Goal: Task Accomplishment & Management: Use online tool/utility

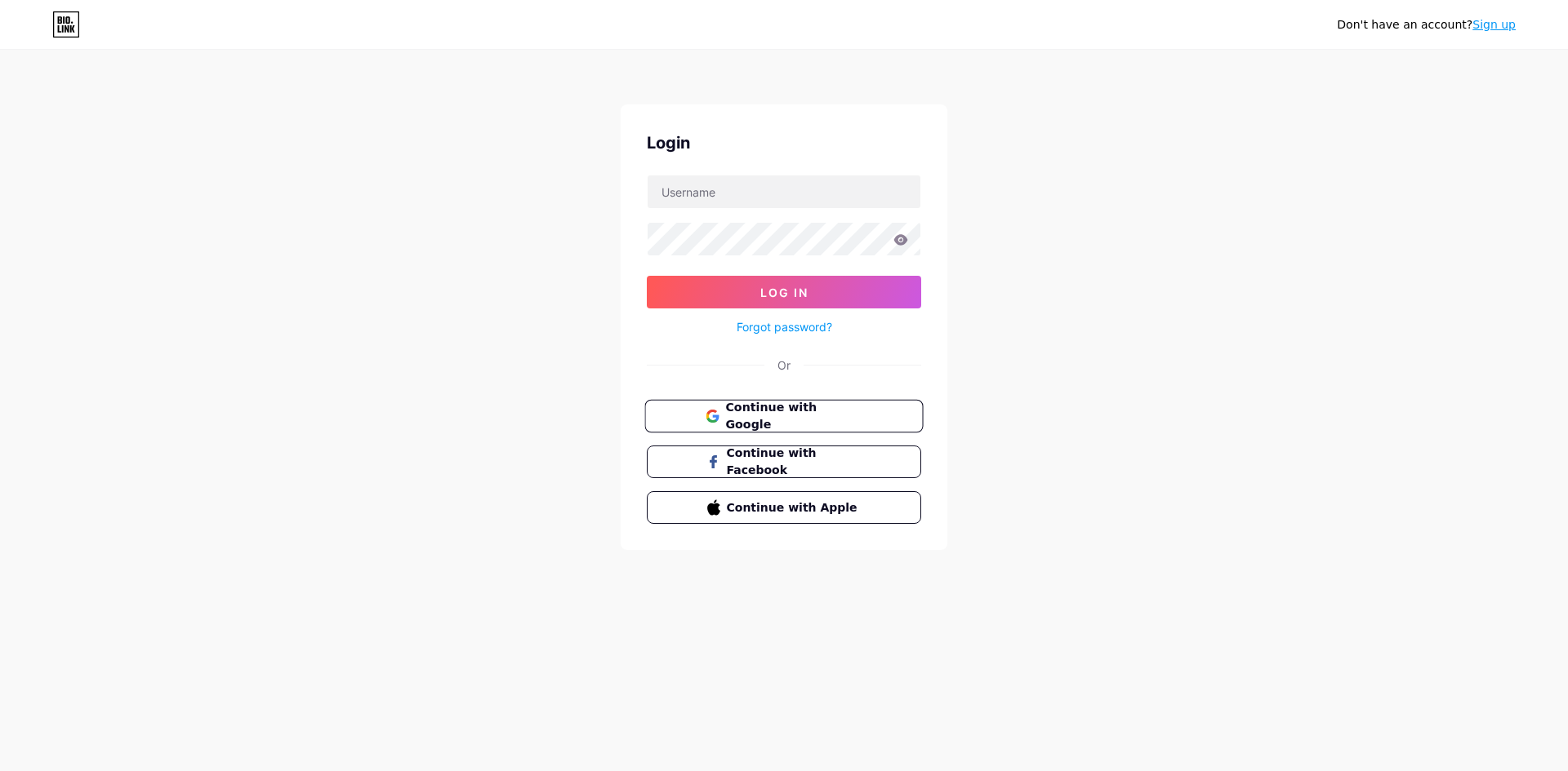
click at [836, 419] on span "Continue with Google" at bounding box center [793, 417] width 136 height 35
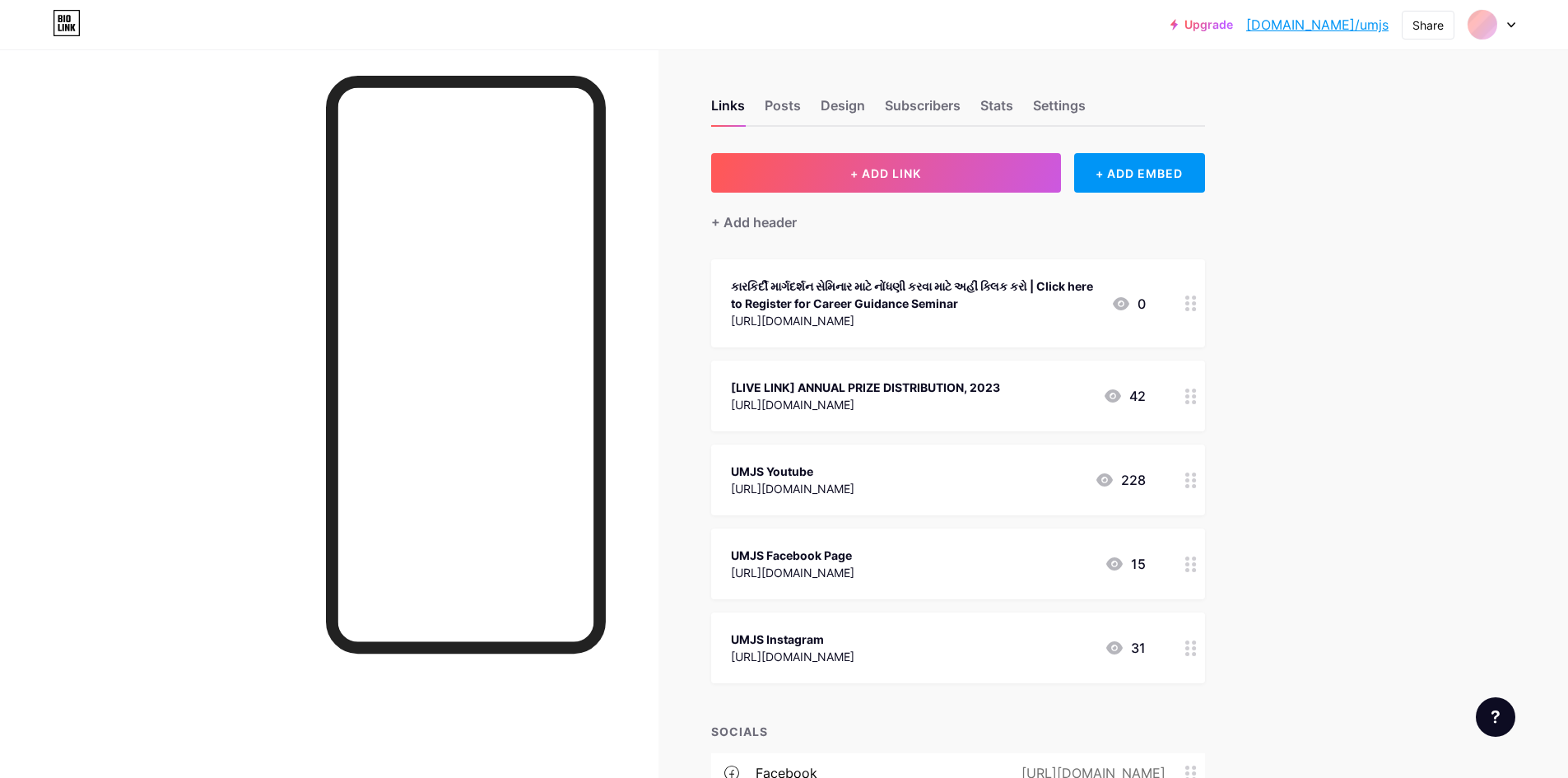
click at [1000, 379] on div "[LIVE LINK] ANNUAL PRIZE DISTRIBUTION, 2023" at bounding box center [865, 387] width 269 height 17
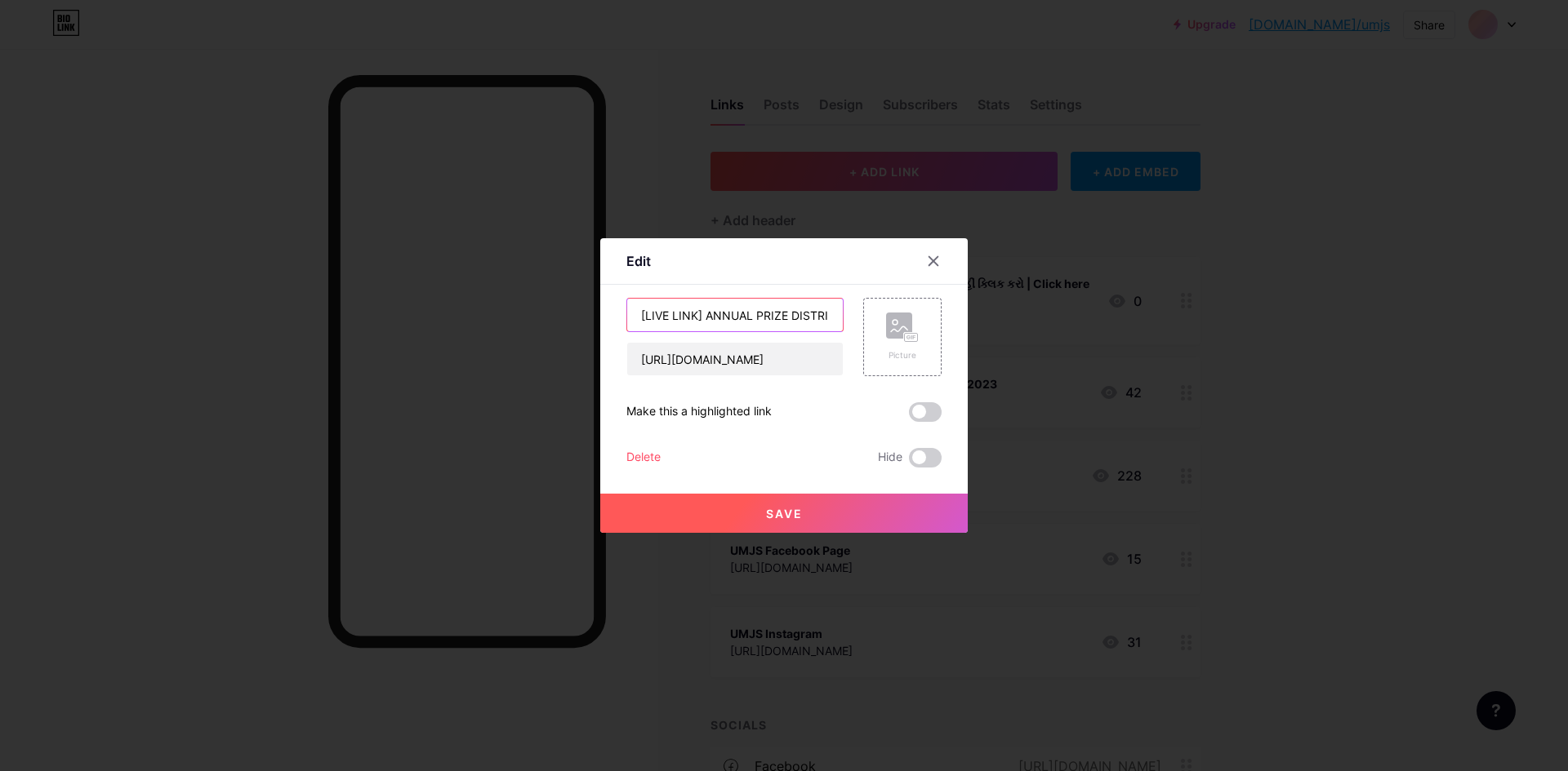
click at [698, 313] on input "[LIVE LINK] ANNUAL PRIZE DISTRIBUTION, 2023" at bounding box center [735, 315] width 216 height 33
type input "[LIVE LINK] 2025 ANNUAL PRIZE DISTRIBUTION"
click at [760, 364] on input "[URL][DOMAIN_NAME]" at bounding box center [735, 359] width 216 height 33
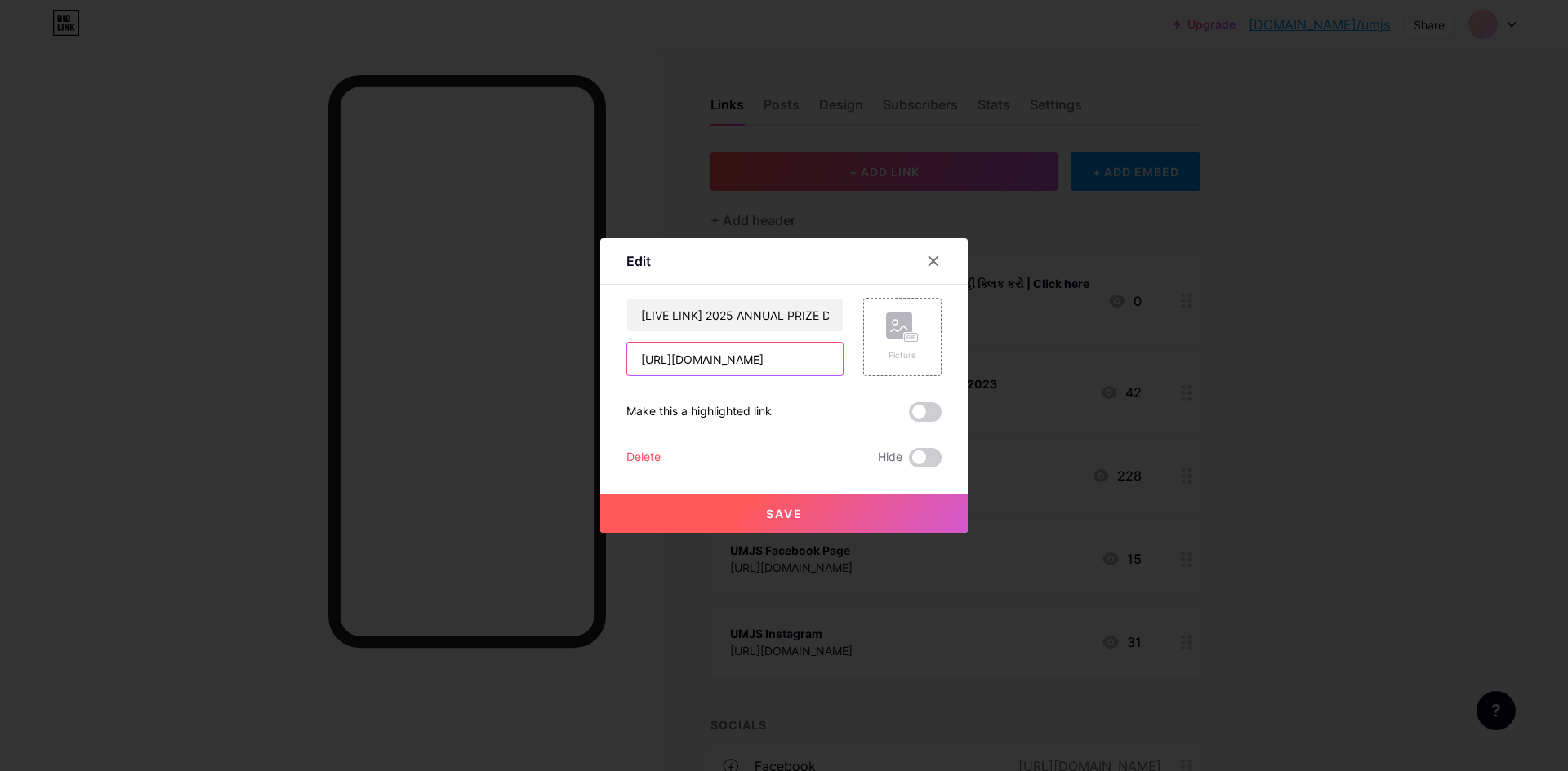
click at [765, 359] on input "[URL][DOMAIN_NAME]" at bounding box center [735, 359] width 216 height 33
paste input "[DOMAIN_NAME][URL]"
type input "[URL][DOMAIN_NAME]"
click at [924, 413] on span at bounding box center [925, 412] width 33 height 19
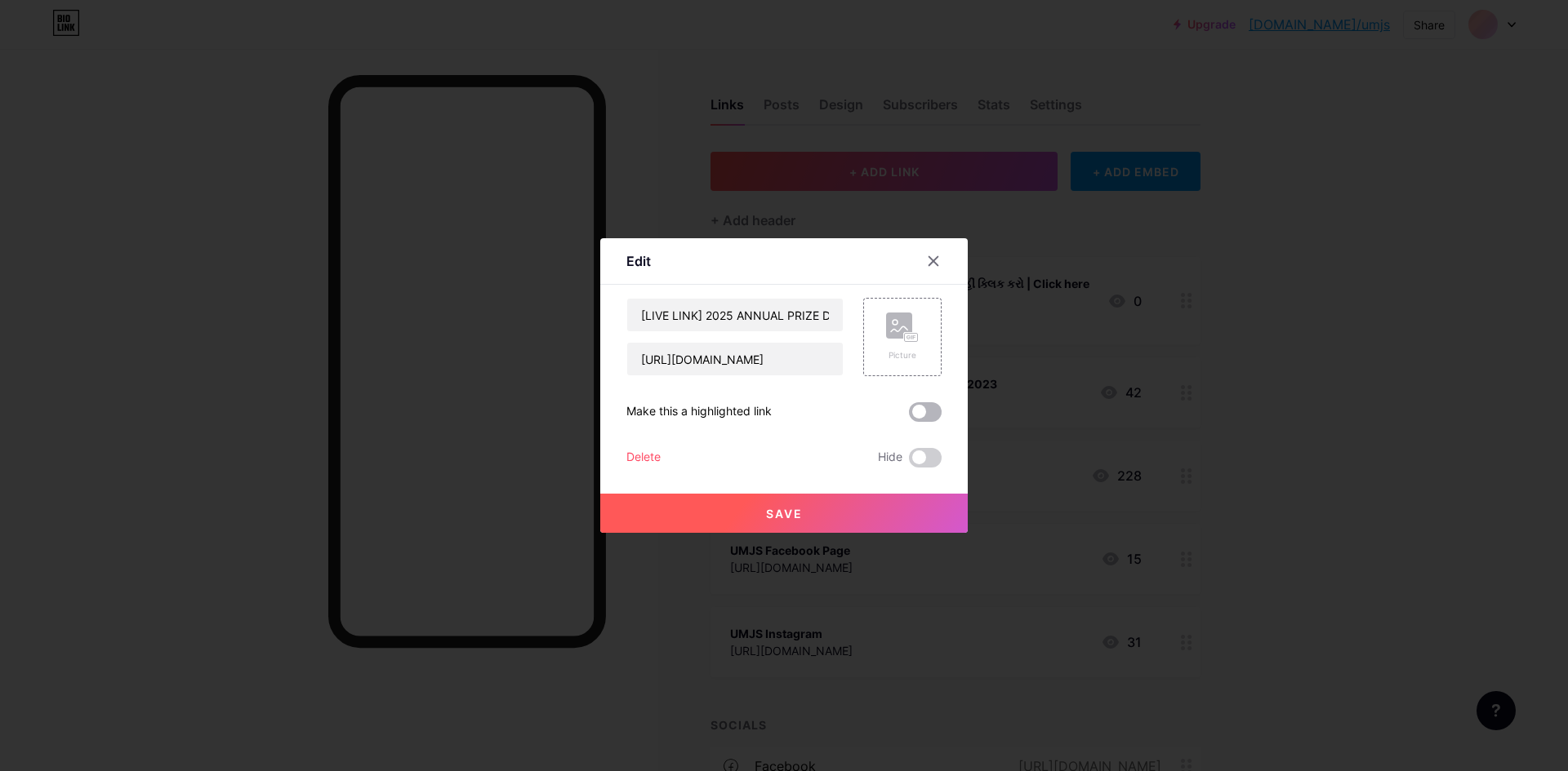
click at [909, 417] on input "checkbox" at bounding box center [909, 417] width 0 height 0
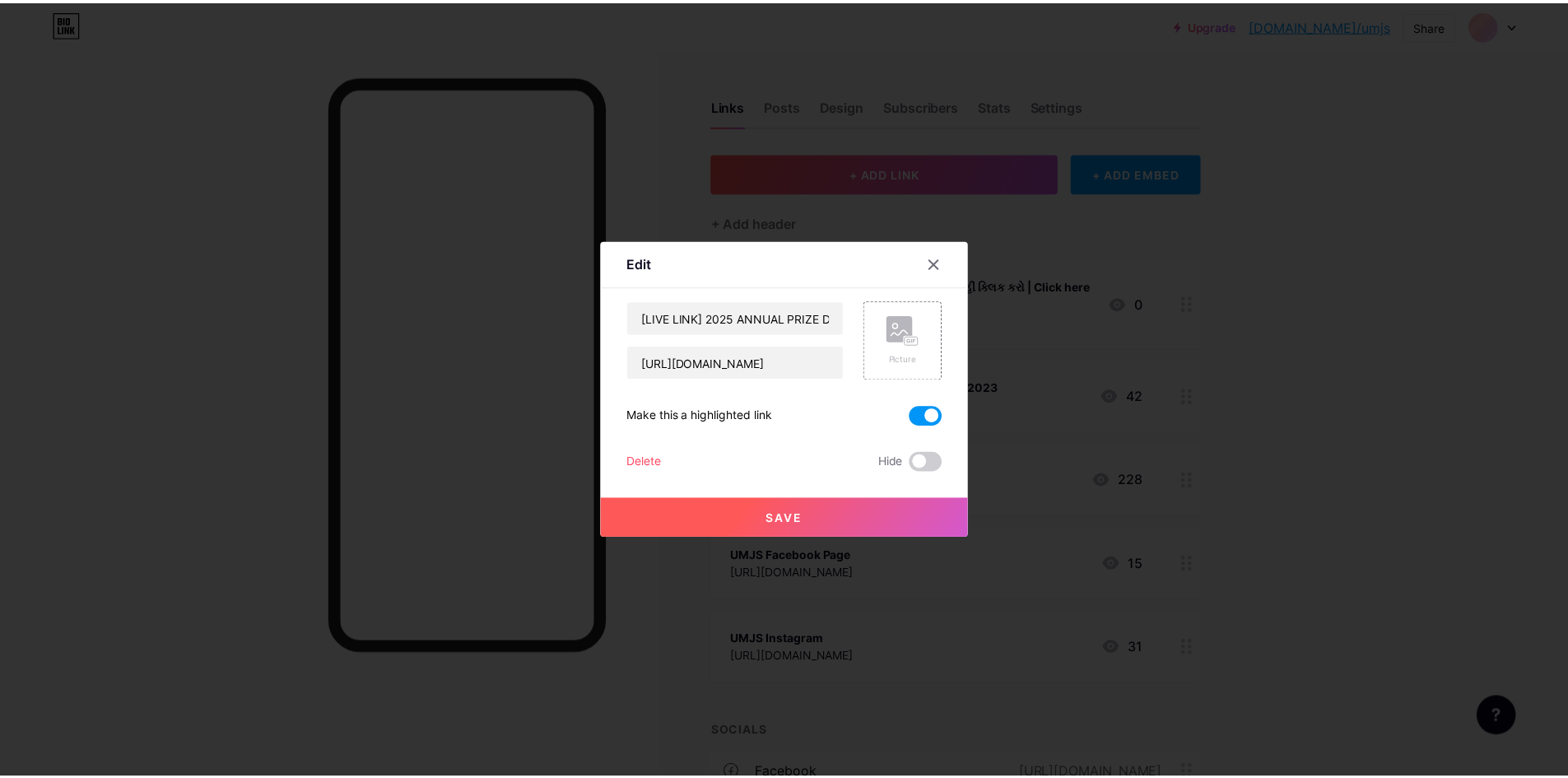
scroll to position [0, 0]
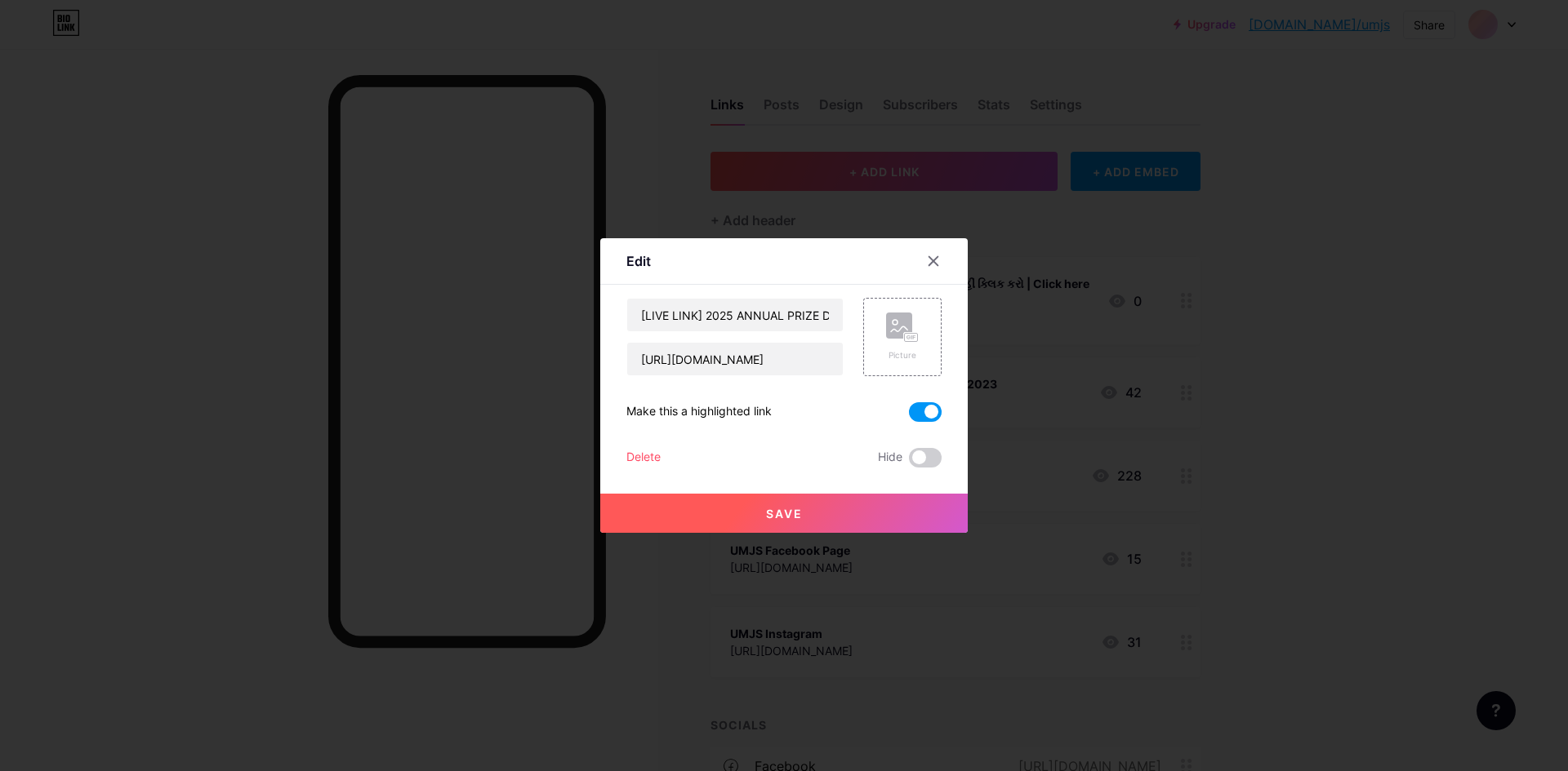
click at [835, 512] on button "Save" at bounding box center [784, 513] width 367 height 40
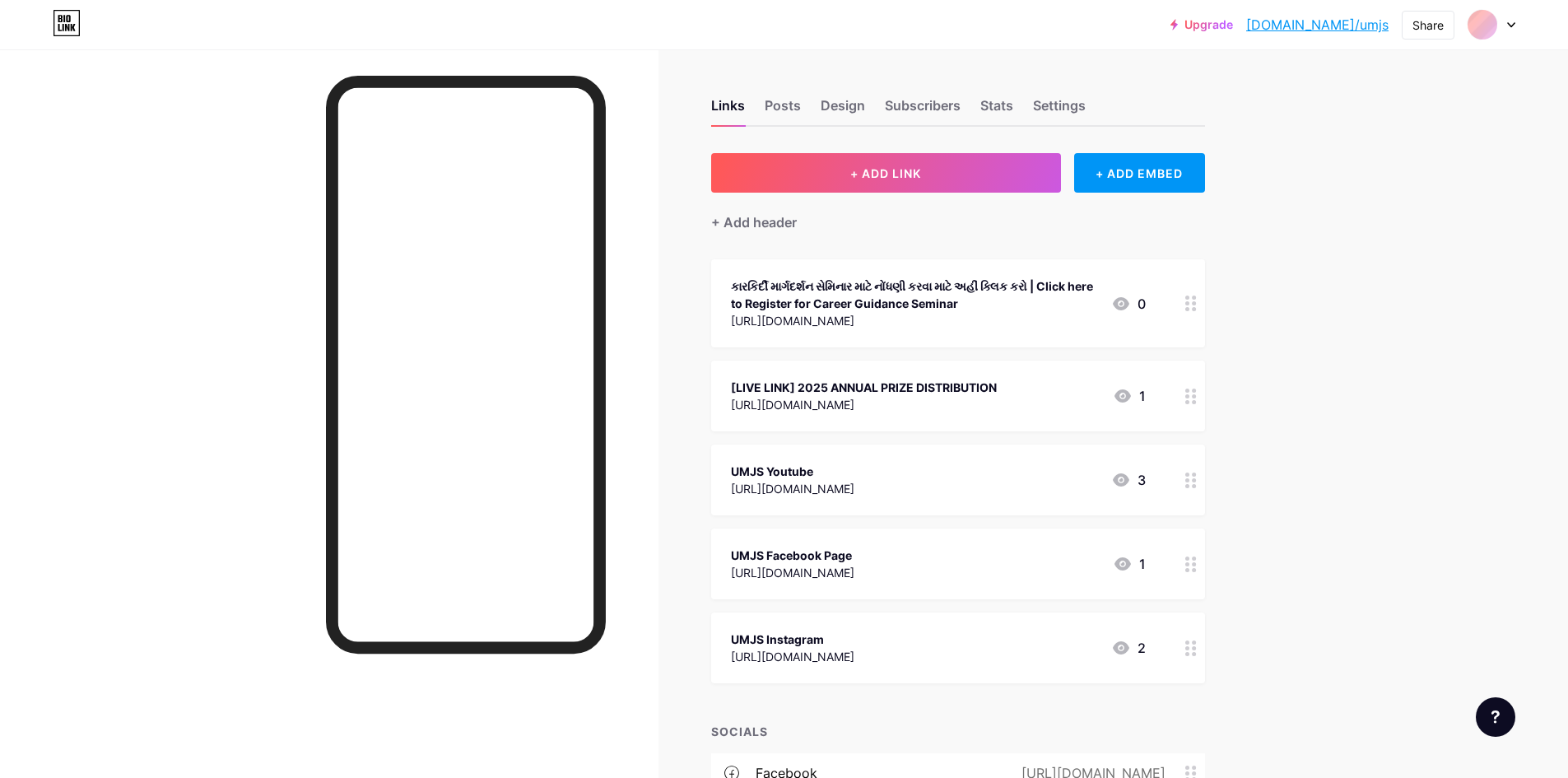
click at [1352, 28] on link "[DOMAIN_NAME]/umjs" at bounding box center [1318, 24] width 143 height 20
